Goal: Information Seeking & Learning: Learn about a topic

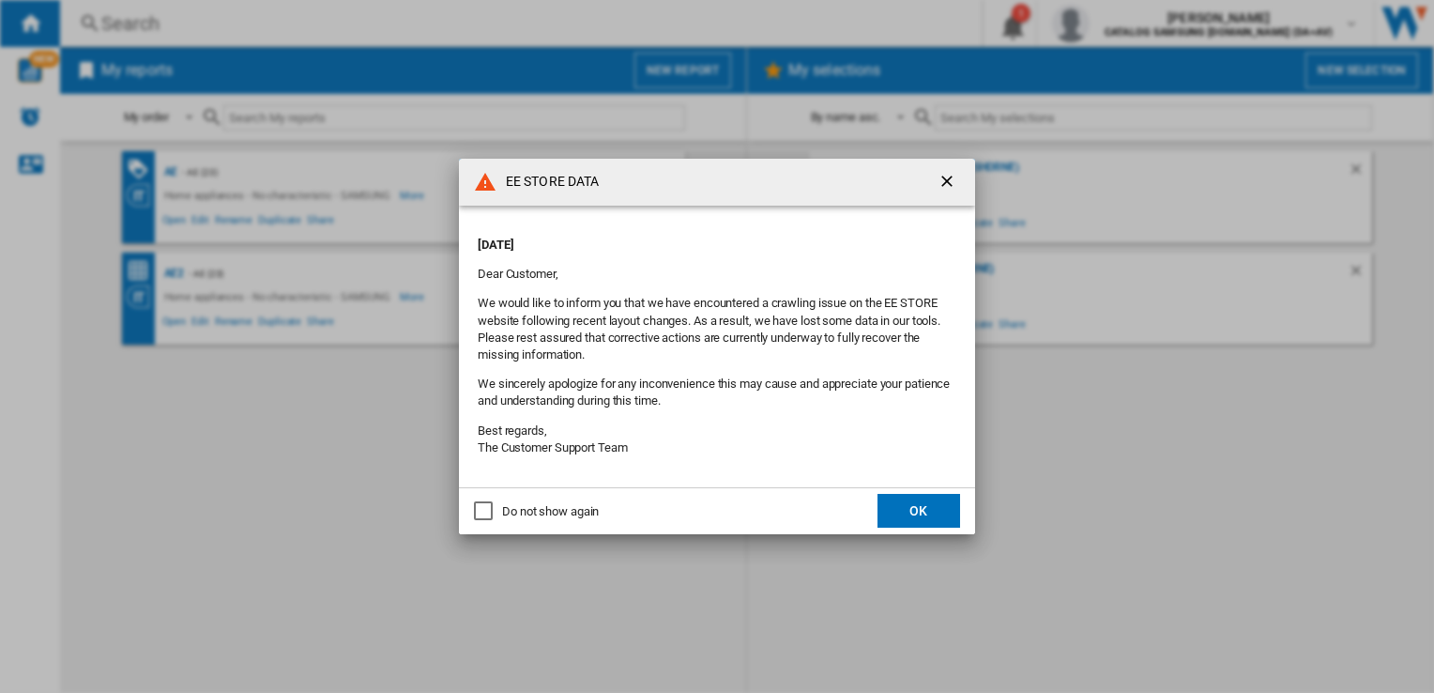
click at [942, 516] on button "OK" at bounding box center [919, 511] width 83 height 34
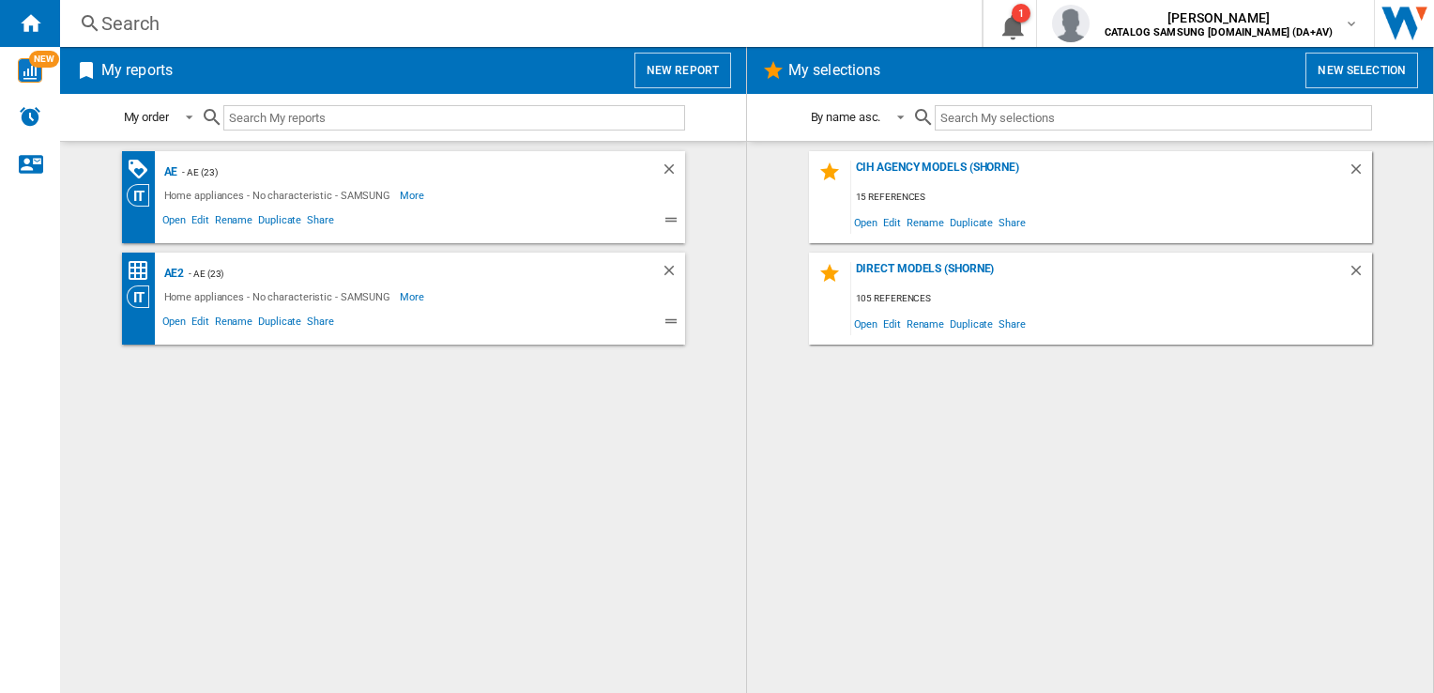
click at [303, 17] on div "Search" at bounding box center [517, 23] width 832 height 26
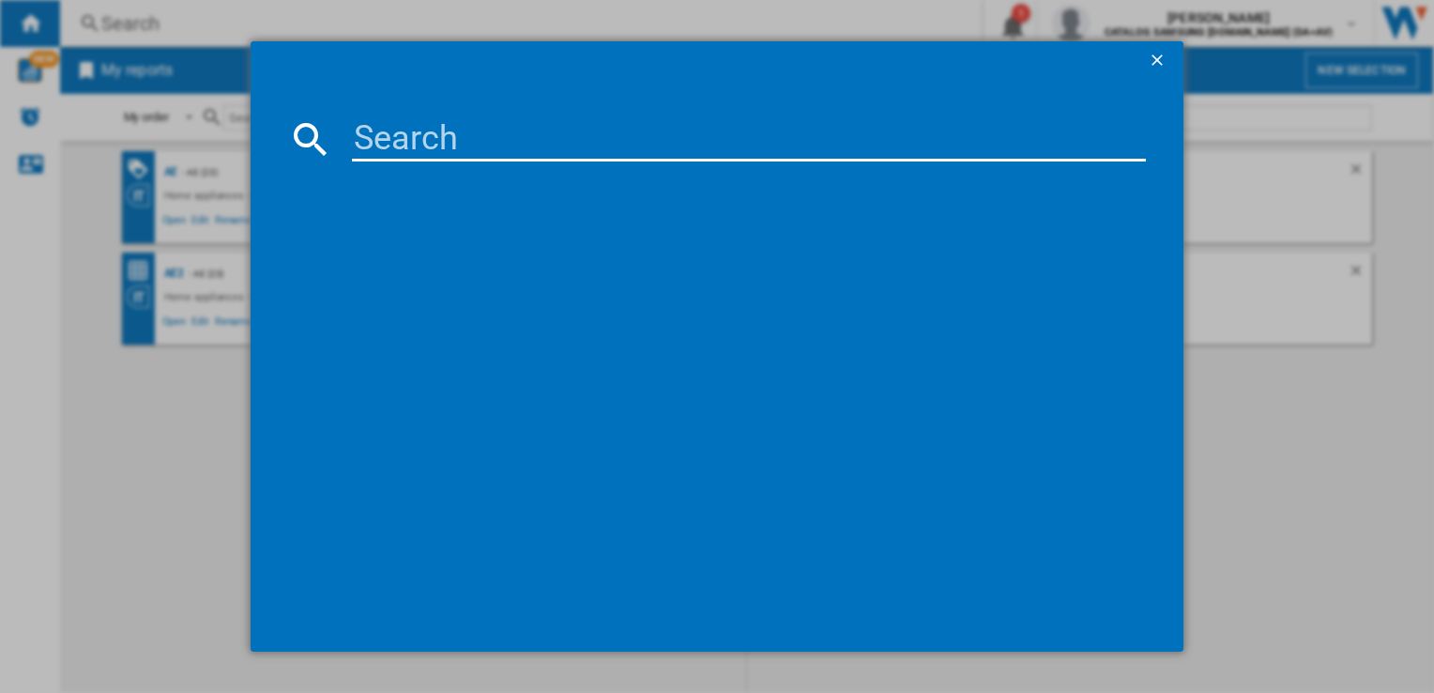
click at [466, 155] on input at bounding box center [748, 138] width 793 height 45
paste input "ww11dg5b25aeeu"
type input "ww11dg5b25aeeu"
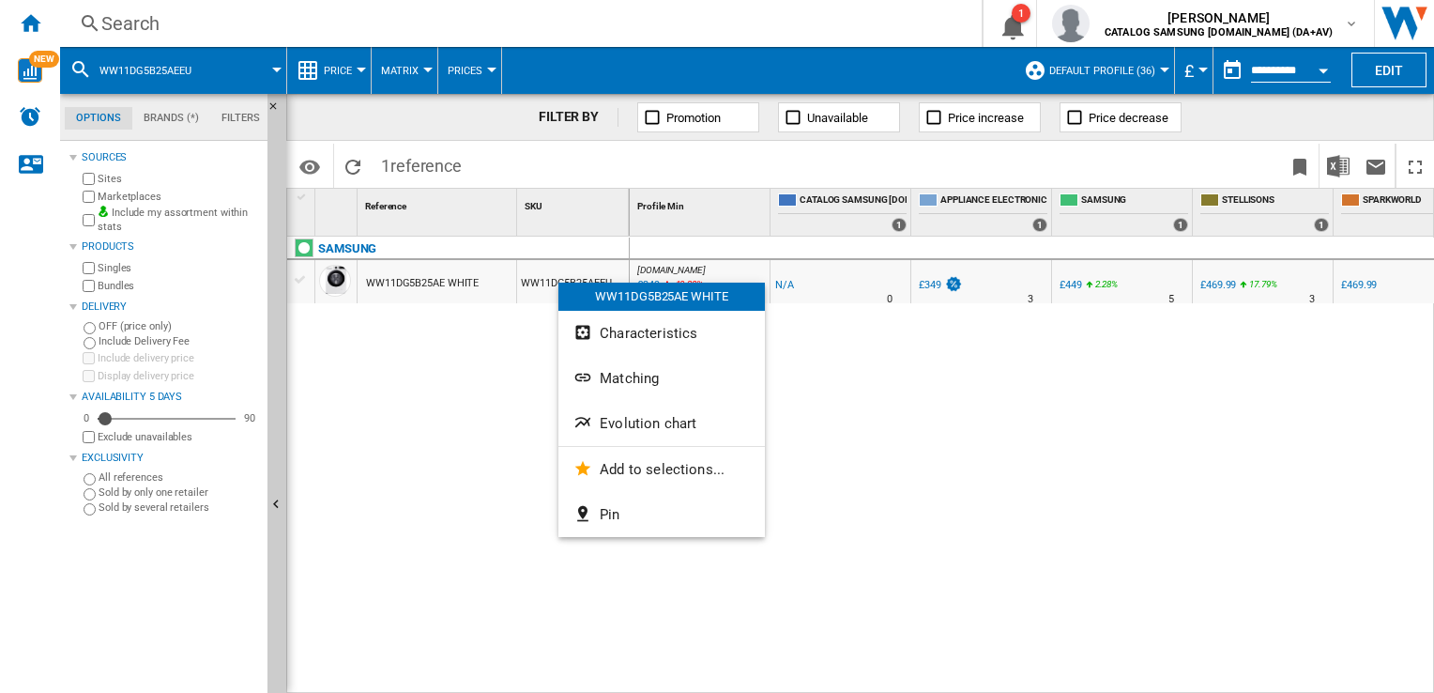
click at [366, 72] on div at bounding box center [717, 346] width 1434 height 693
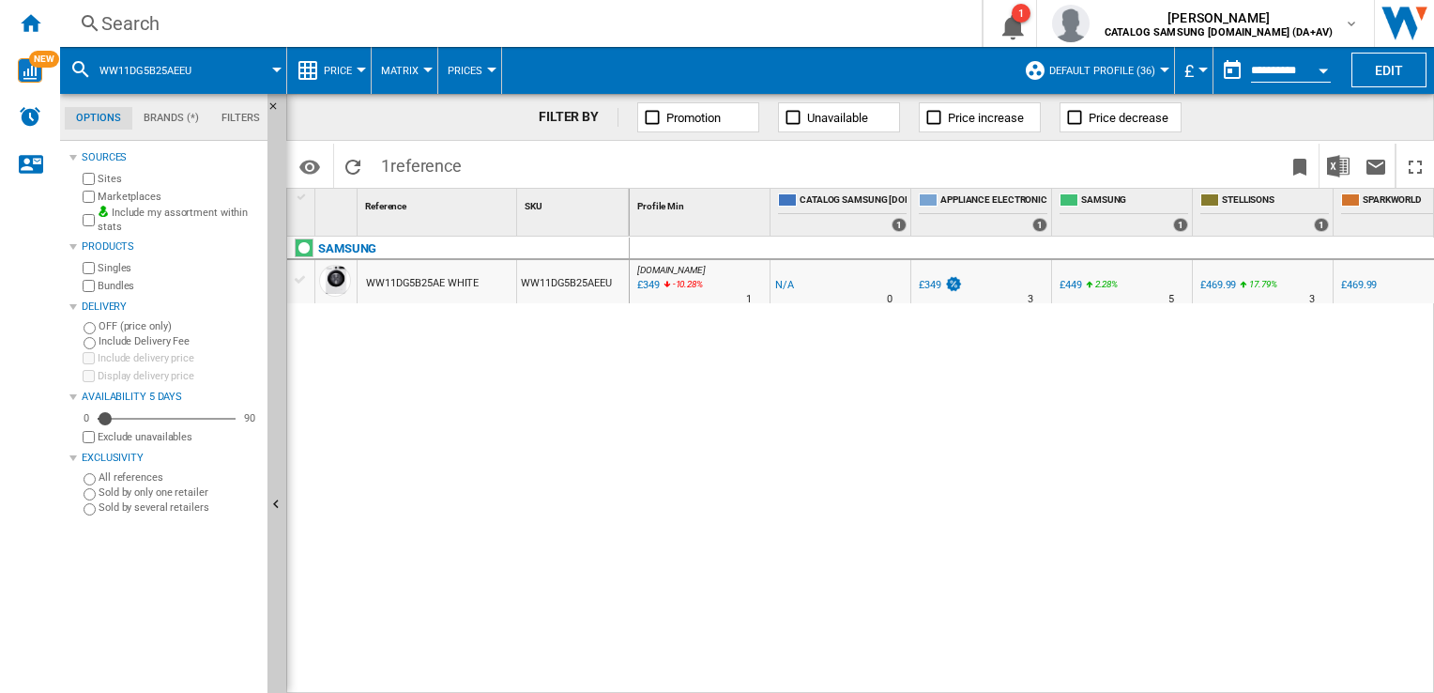
click at [360, 72] on button "Price" at bounding box center [343, 70] width 38 height 47
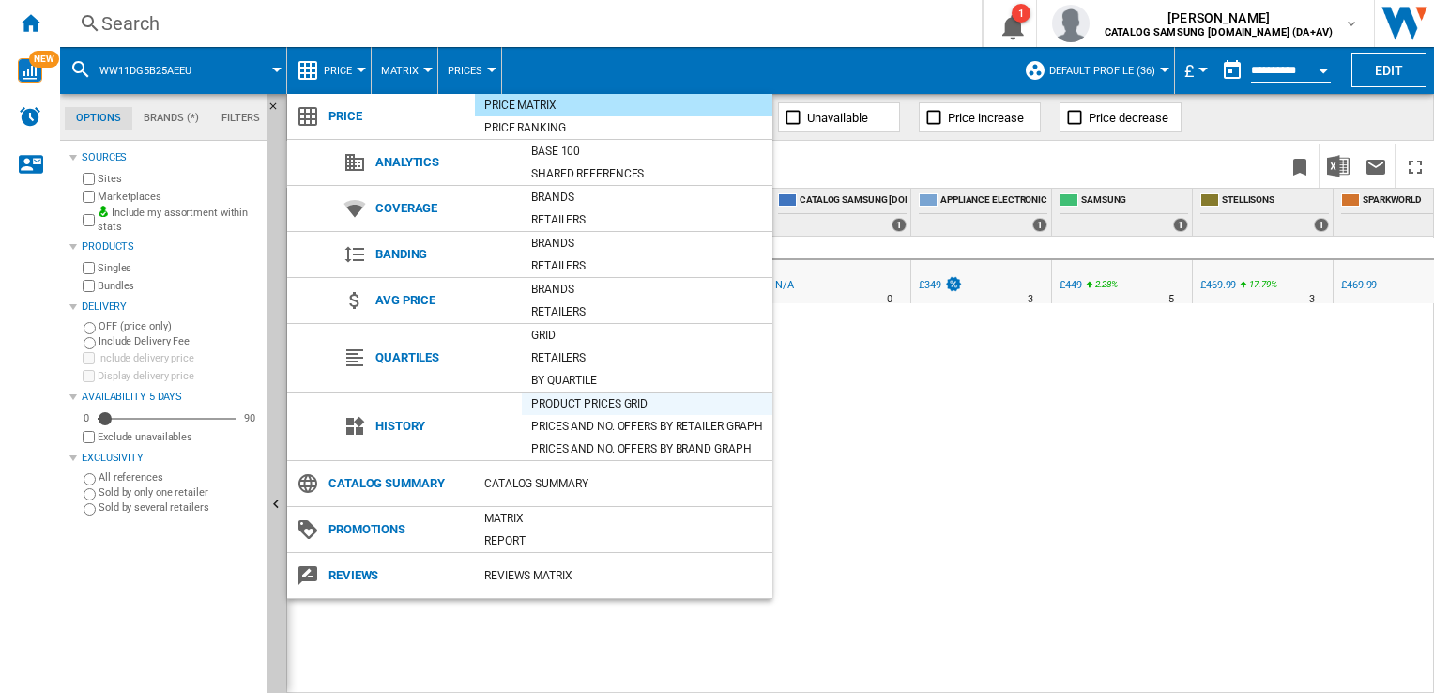
click at [596, 405] on div "Product prices grid" at bounding box center [647, 403] width 251 height 19
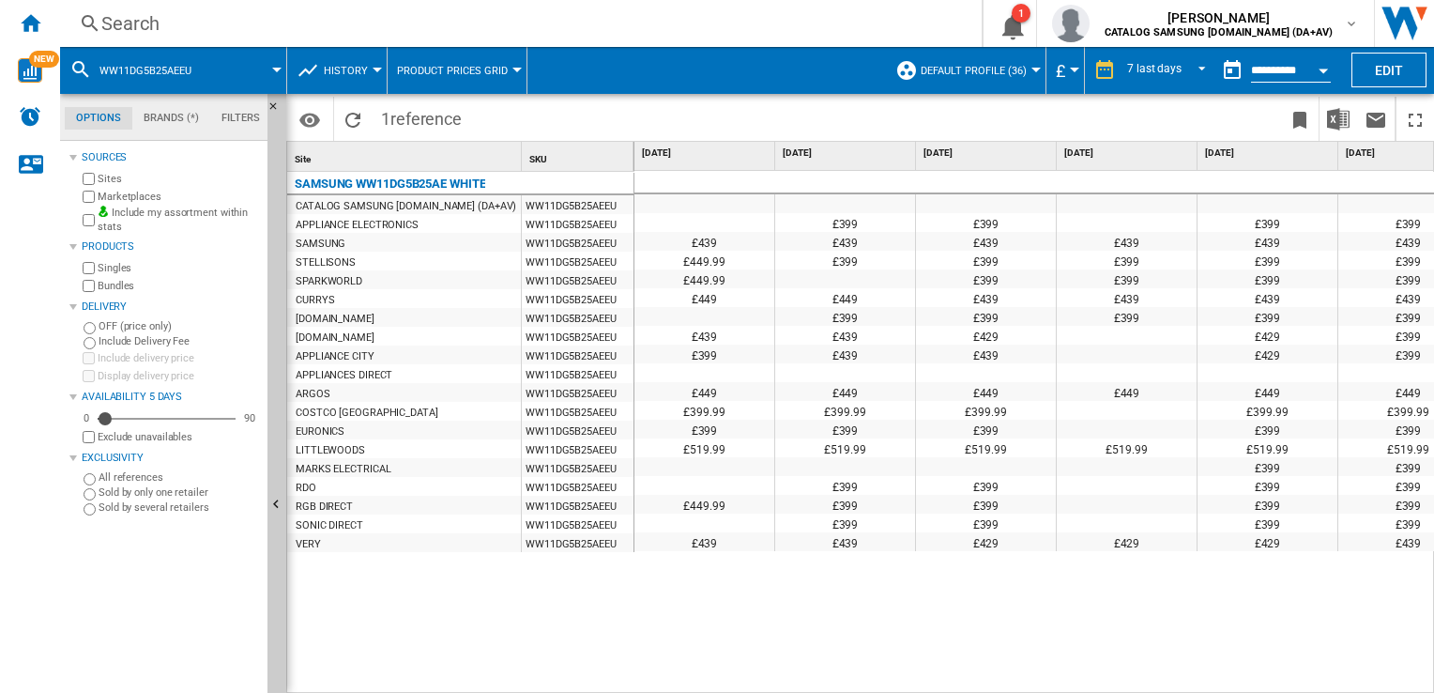
scroll to position [0, 325]
